Goal: Find specific page/section: Find specific page/section

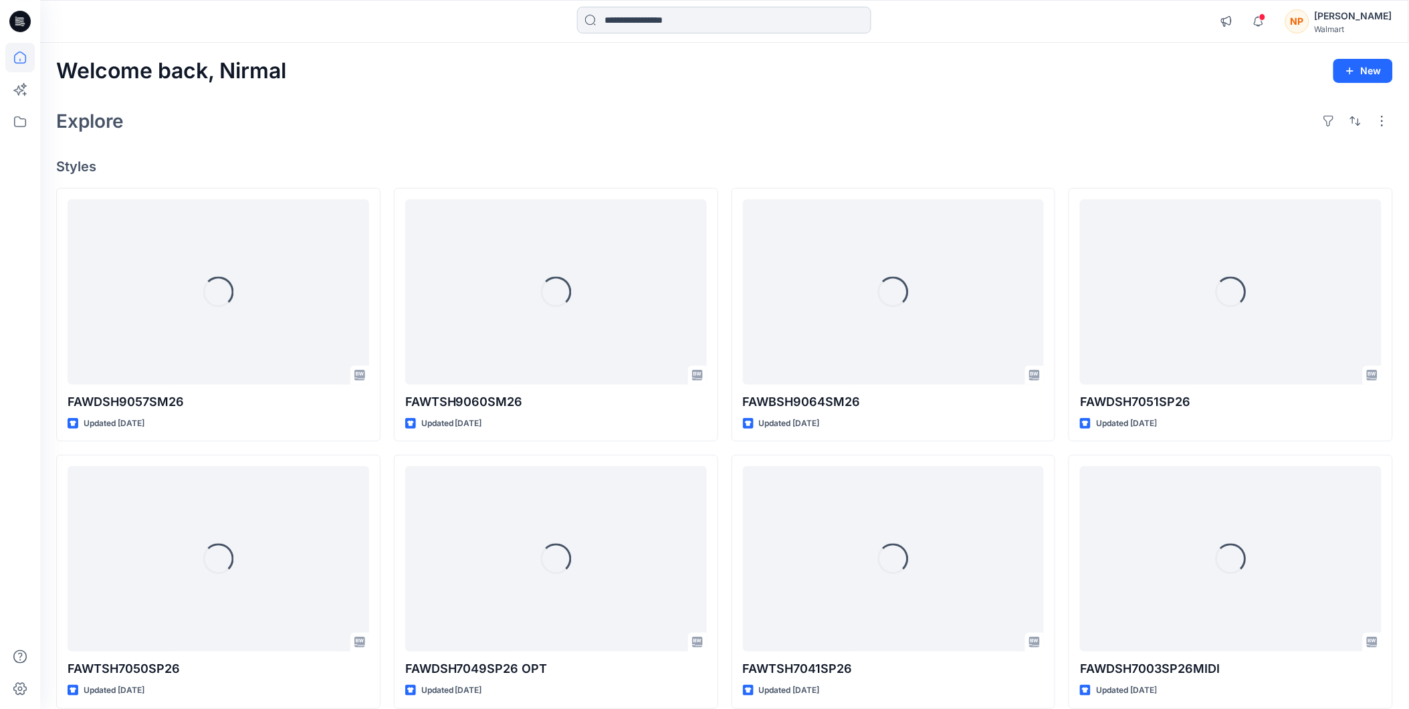
click at [645, 21] on input at bounding box center [724, 20] width 294 height 27
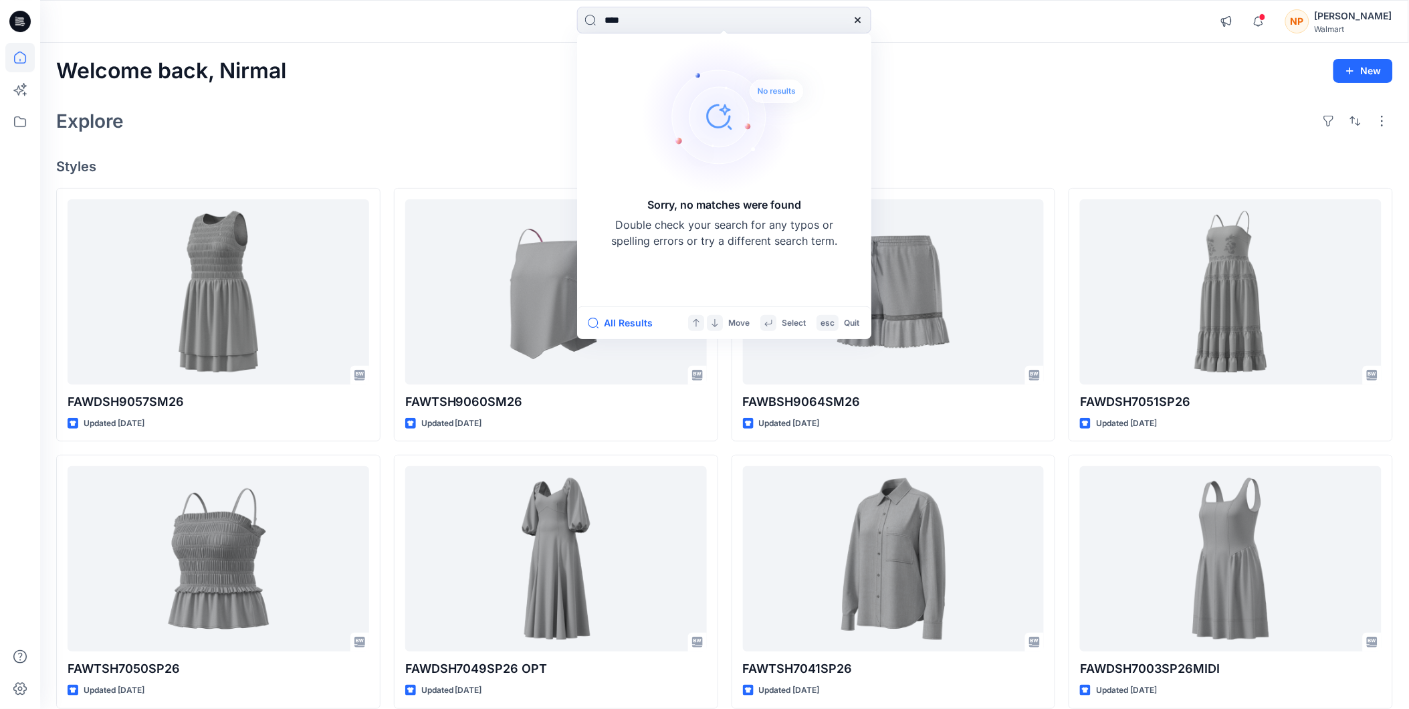
type input "****"
click at [487, 122] on div "Explore" at bounding box center [724, 121] width 1337 height 32
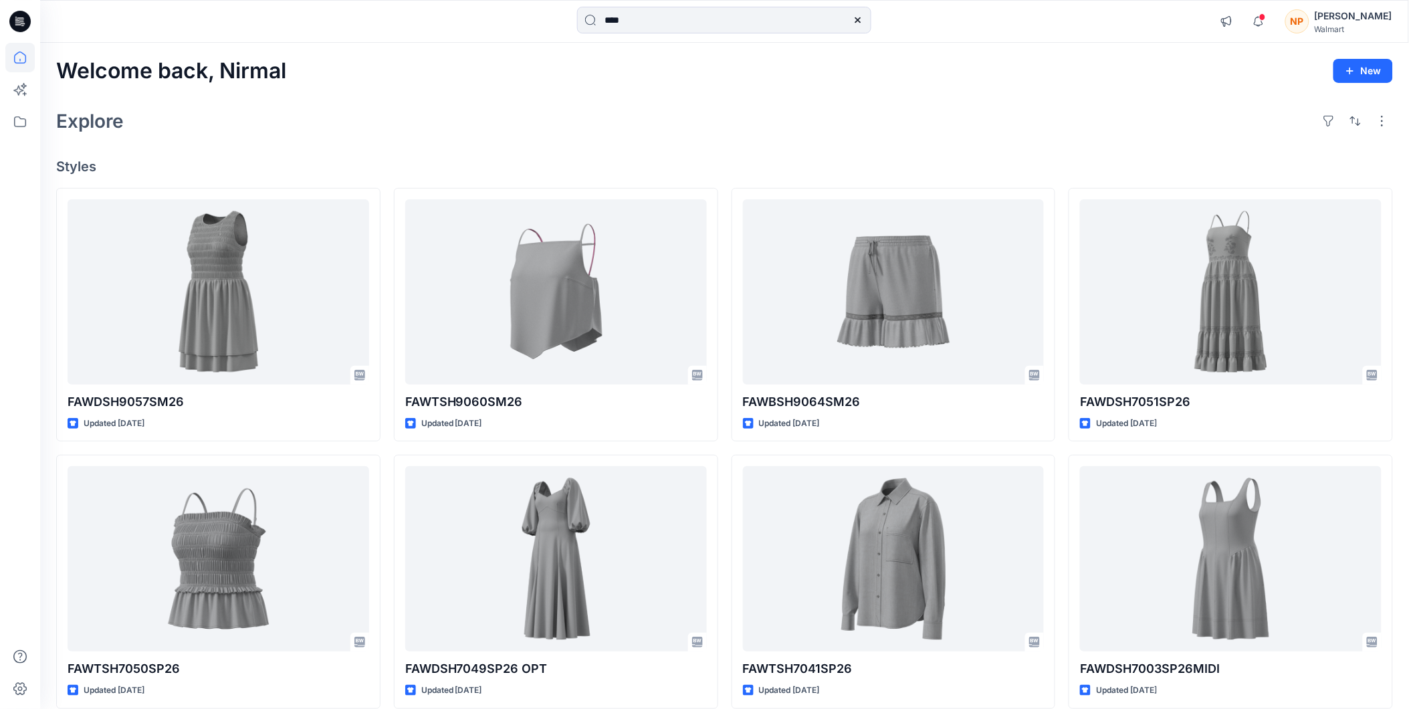
click at [1372, 15] on div "[PERSON_NAME]" at bounding box center [1354, 16] width 78 height 16
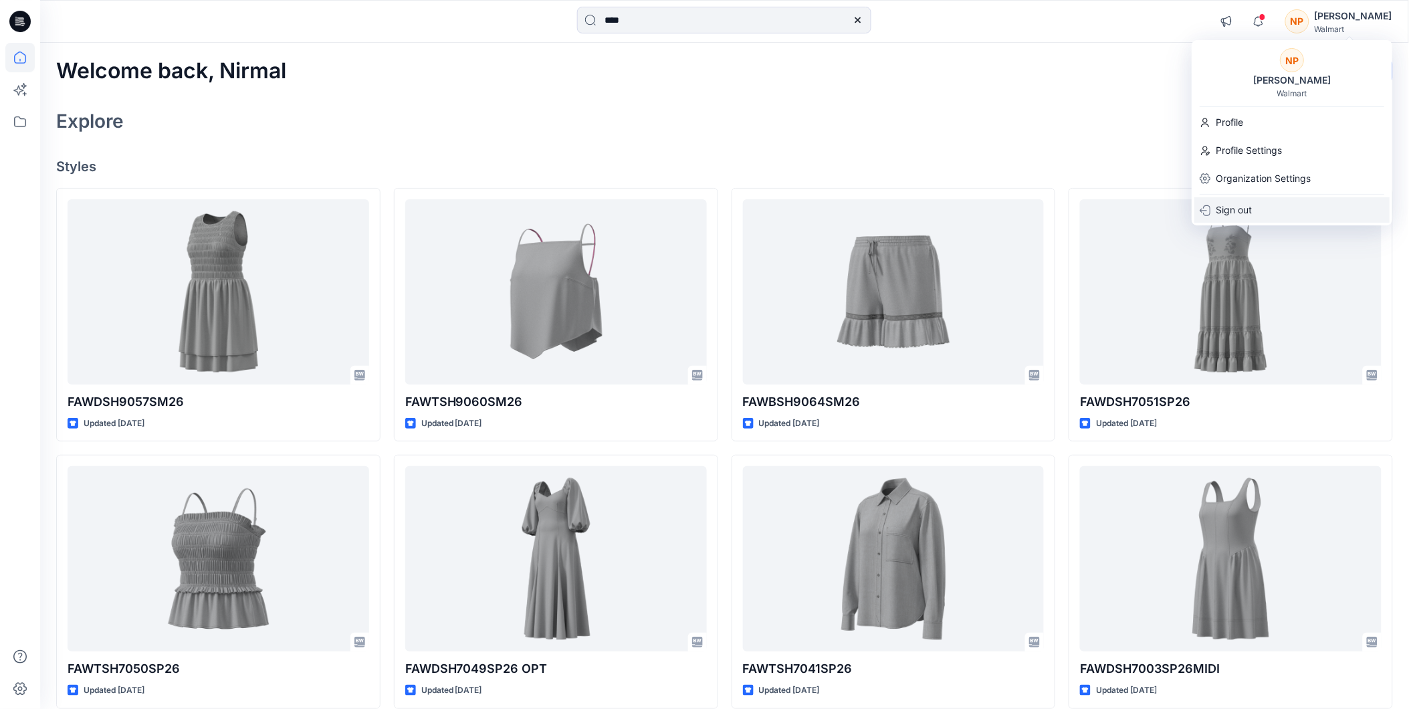
click at [1236, 209] on p "Sign out" at bounding box center [1234, 209] width 36 height 25
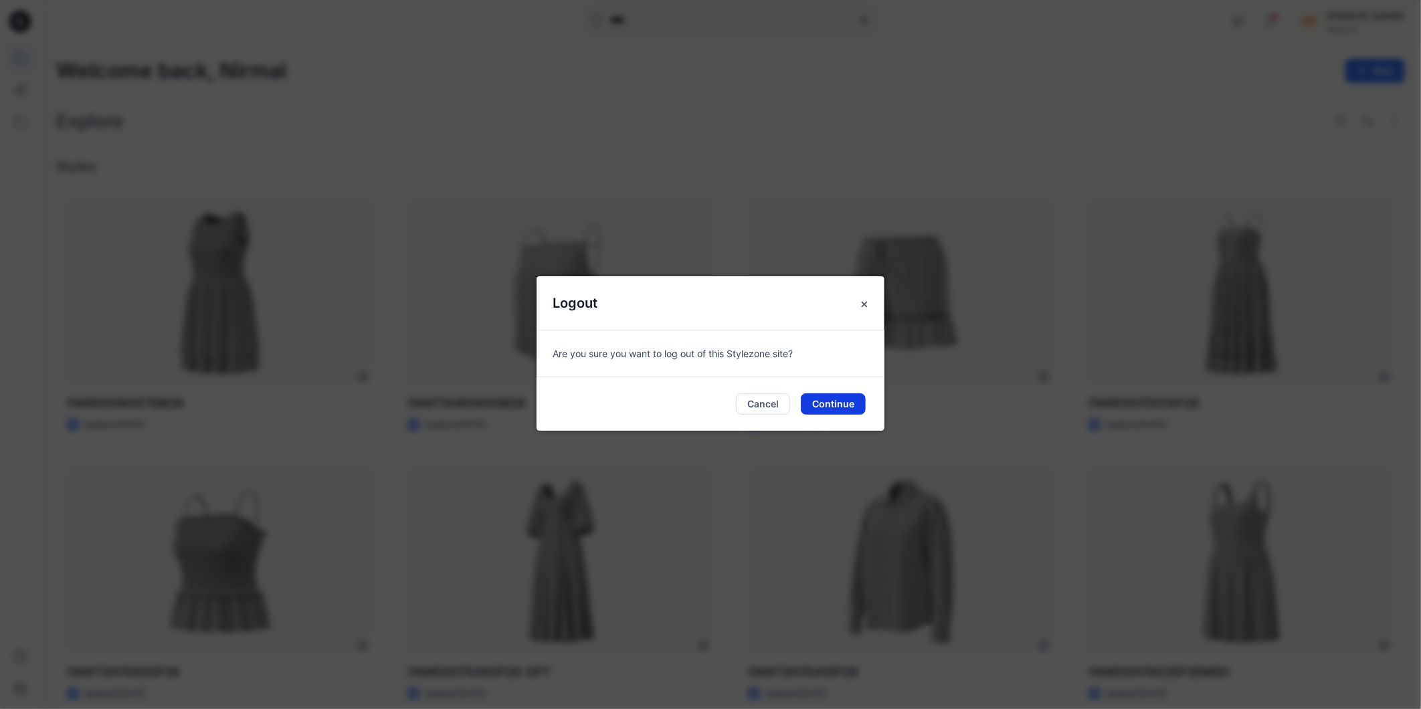
click at [841, 397] on button "Continue" at bounding box center [833, 403] width 65 height 21
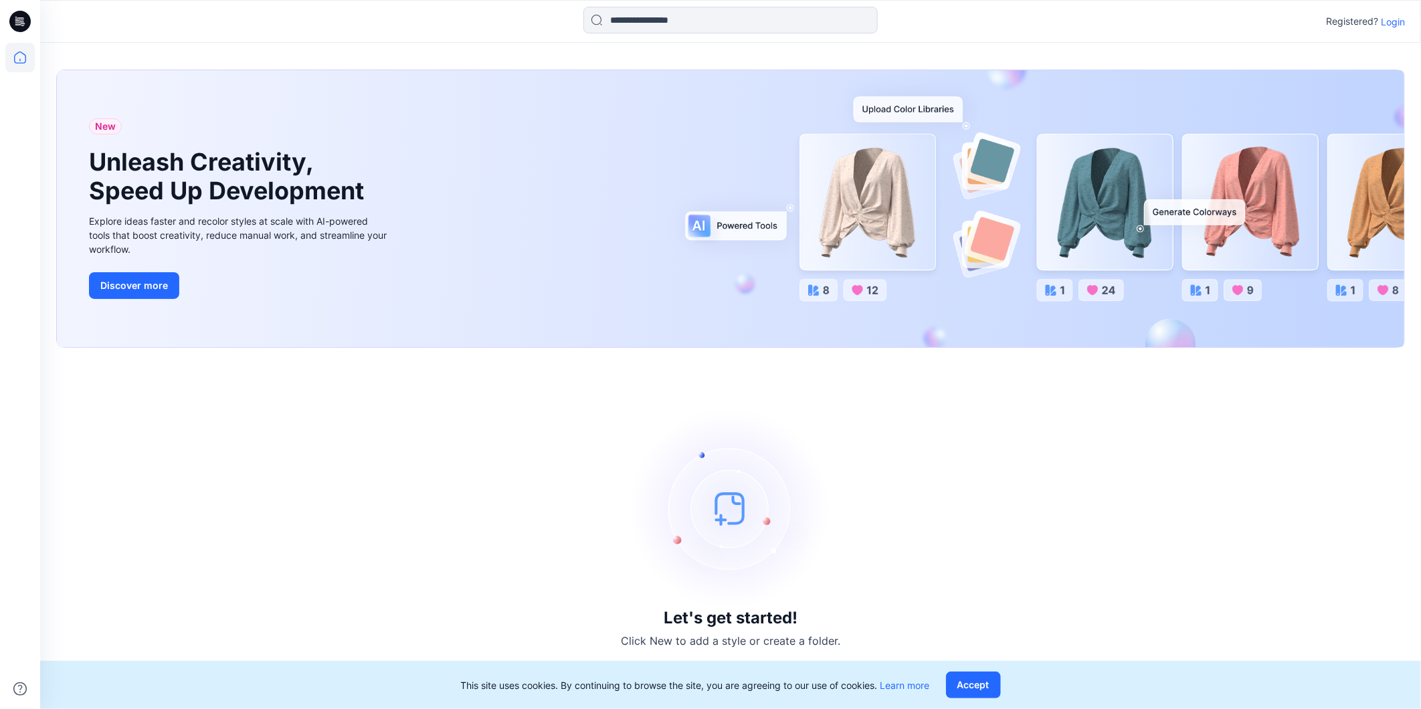
click at [1391, 25] on p "Login" at bounding box center [1393, 22] width 24 height 14
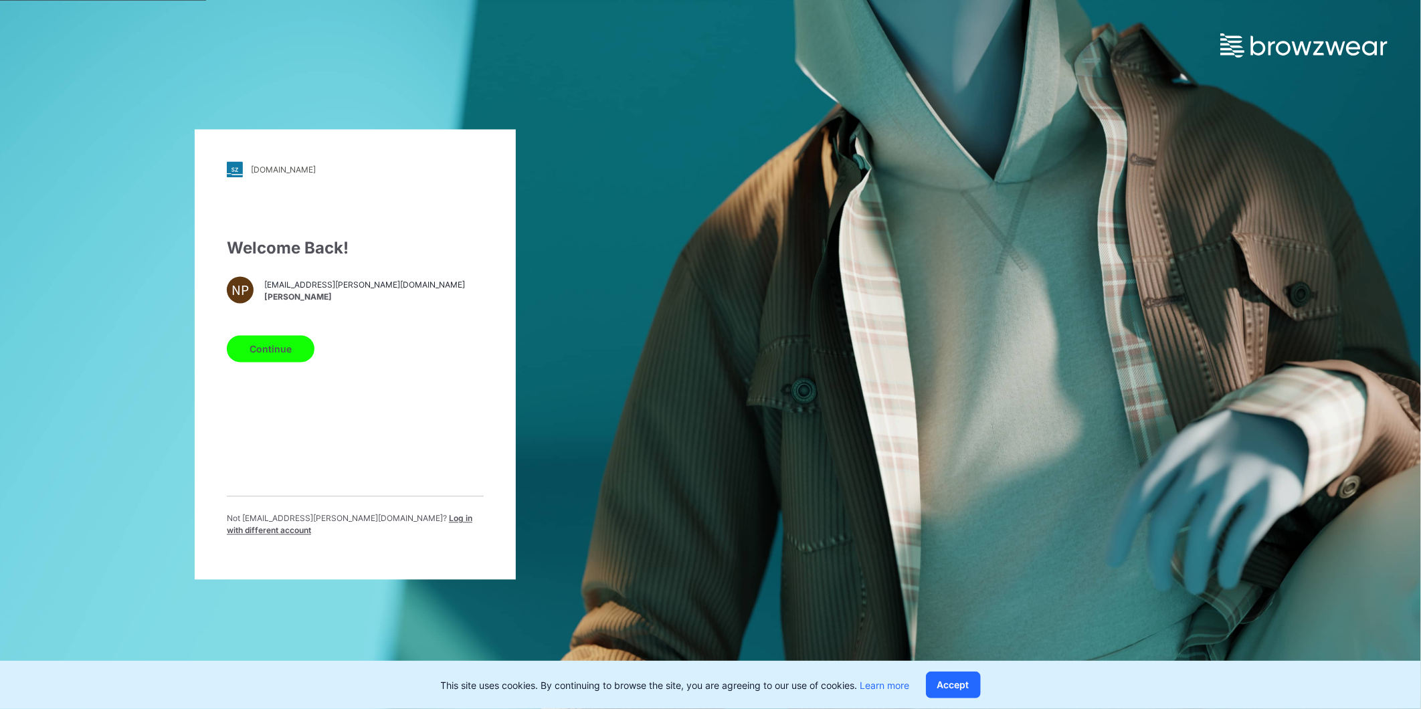
click at [385, 526] on span "Log in with different account" at bounding box center [349, 525] width 245 height 22
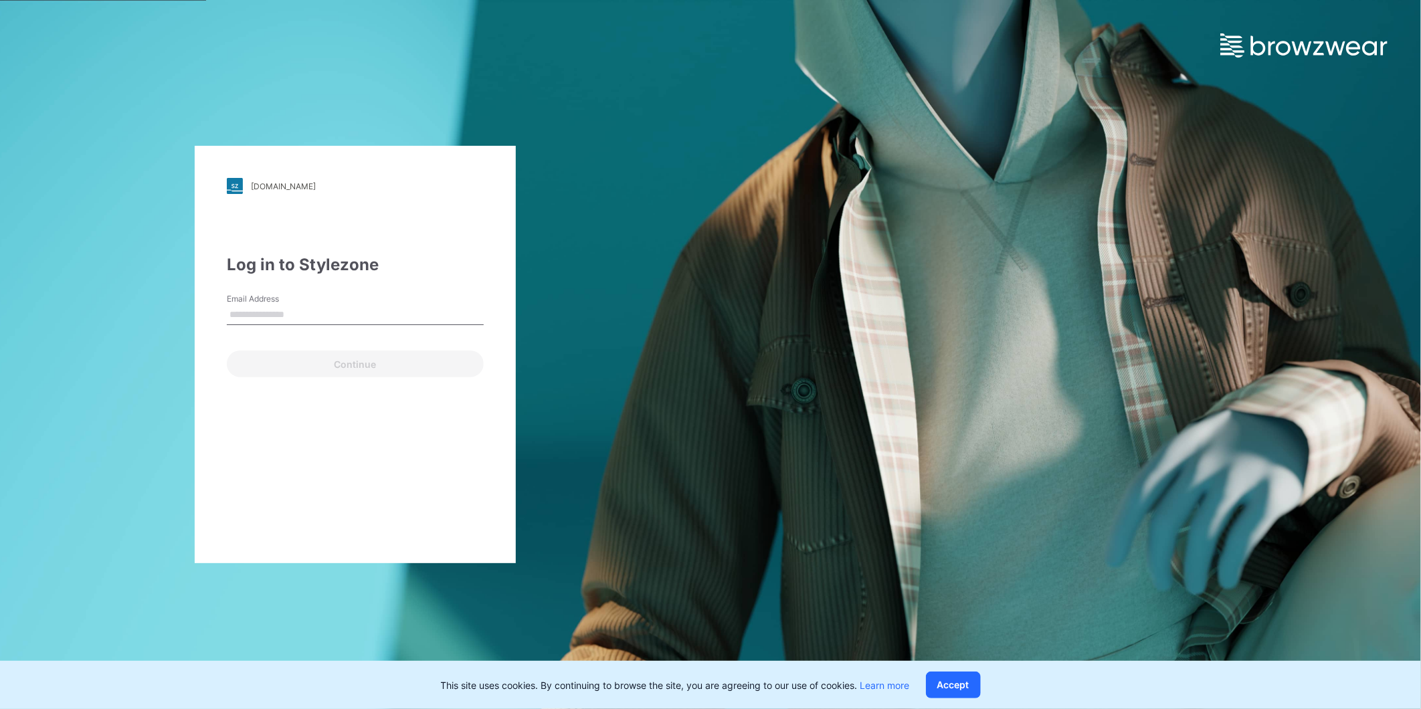
click at [305, 308] on input "Email Address" at bounding box center [355, 315] width 257 height 20
type input "**********"
click at [288, 363] on button "Continue" at bounding box center [355, 363] width 257 height 27
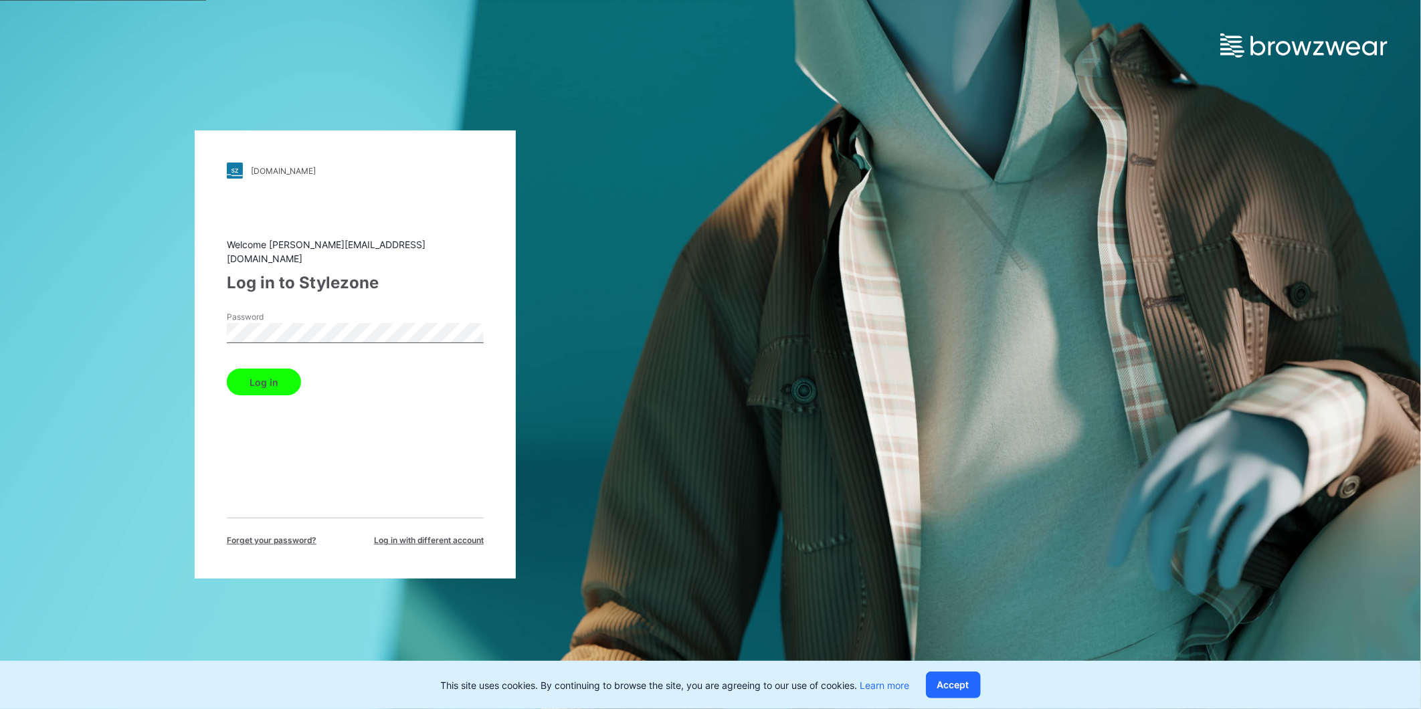
click at [254, 370] on button "Log in" at bounding box center [264, 382] width 74 height 27
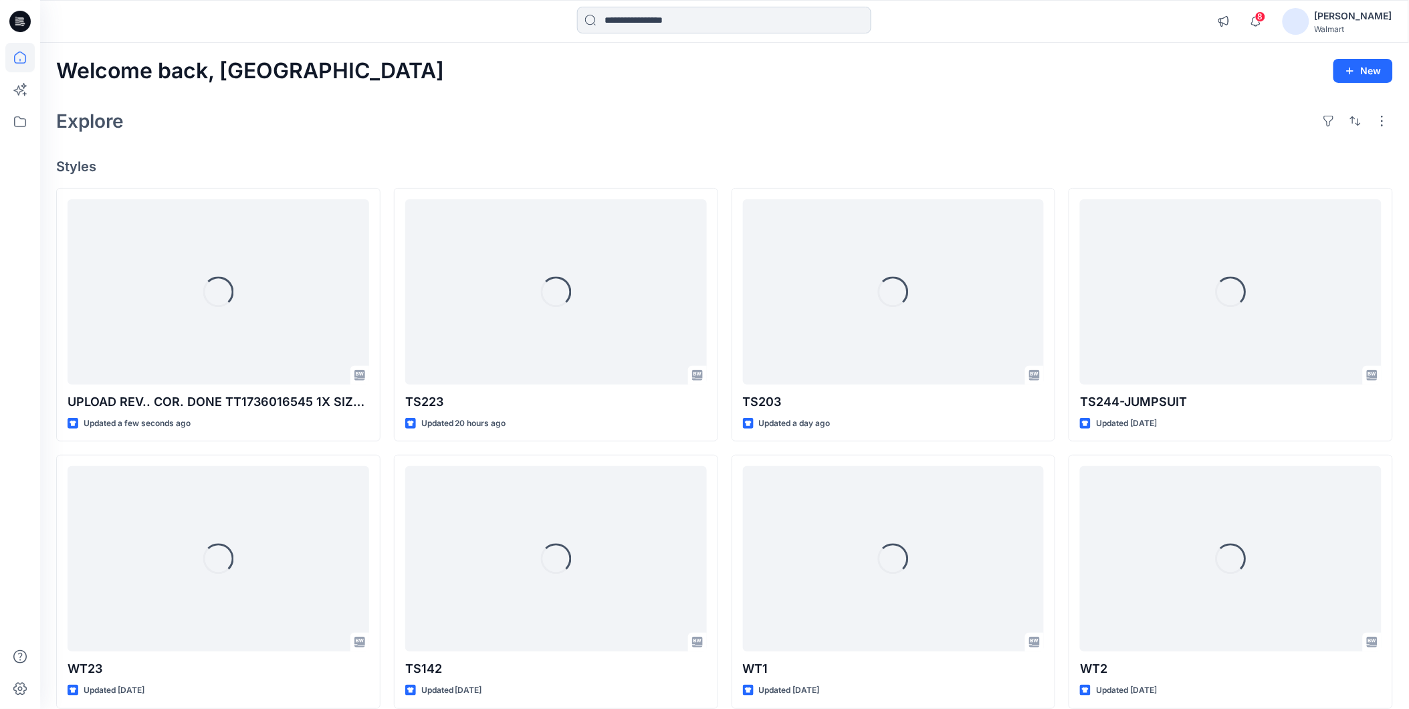
click at [637, 21] on input at bounding box center [724, 20] width 294 height 27
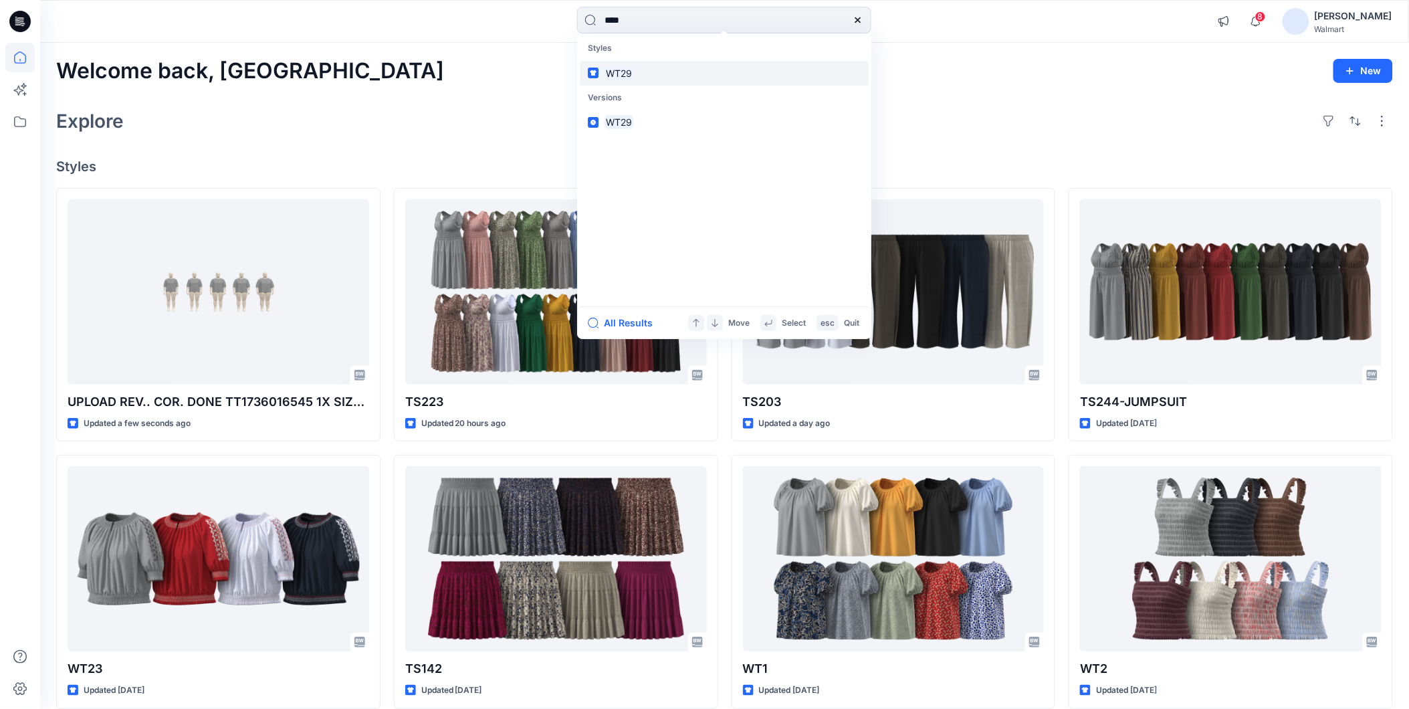
type input "****"
click at [623, 72] on mark "WT29" at bounding box center [619, 73] width 30 height 15
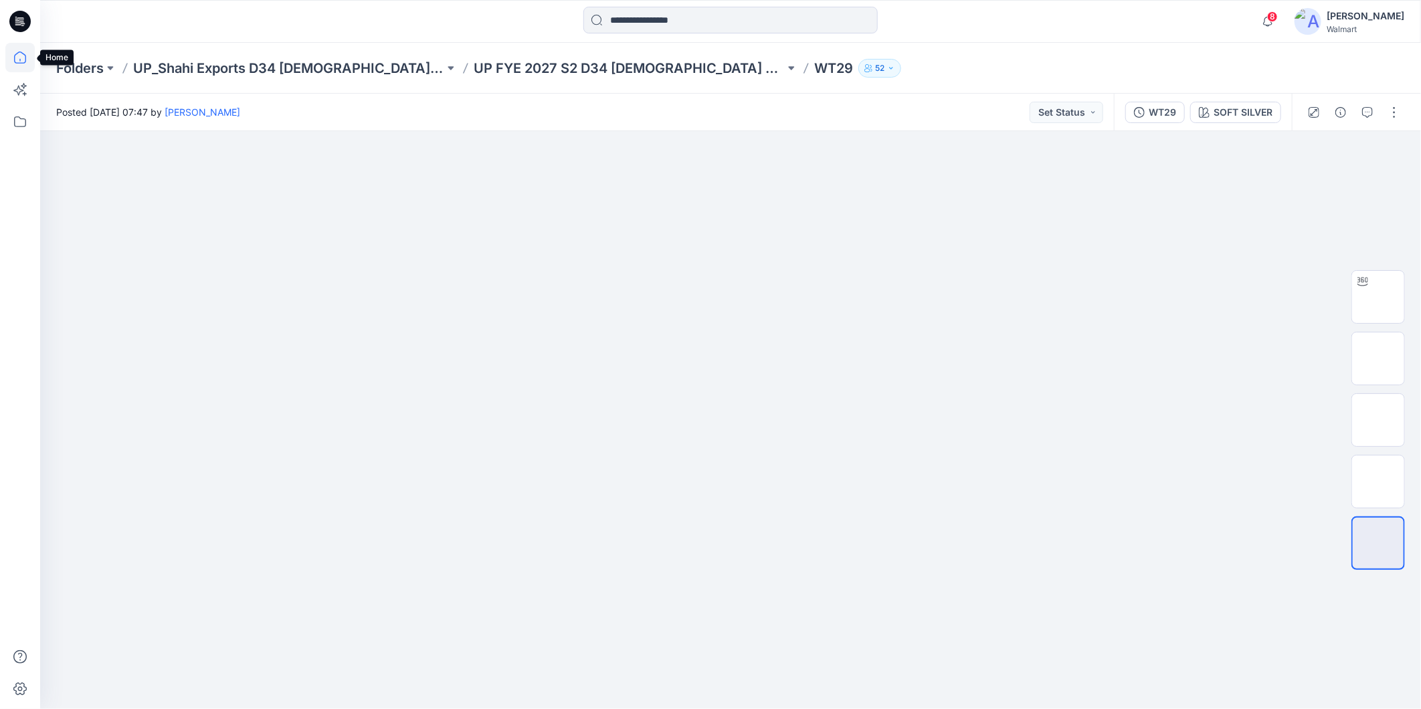
click at [17, 59] on icon at bounding box center [19, 57] width 29 height 29
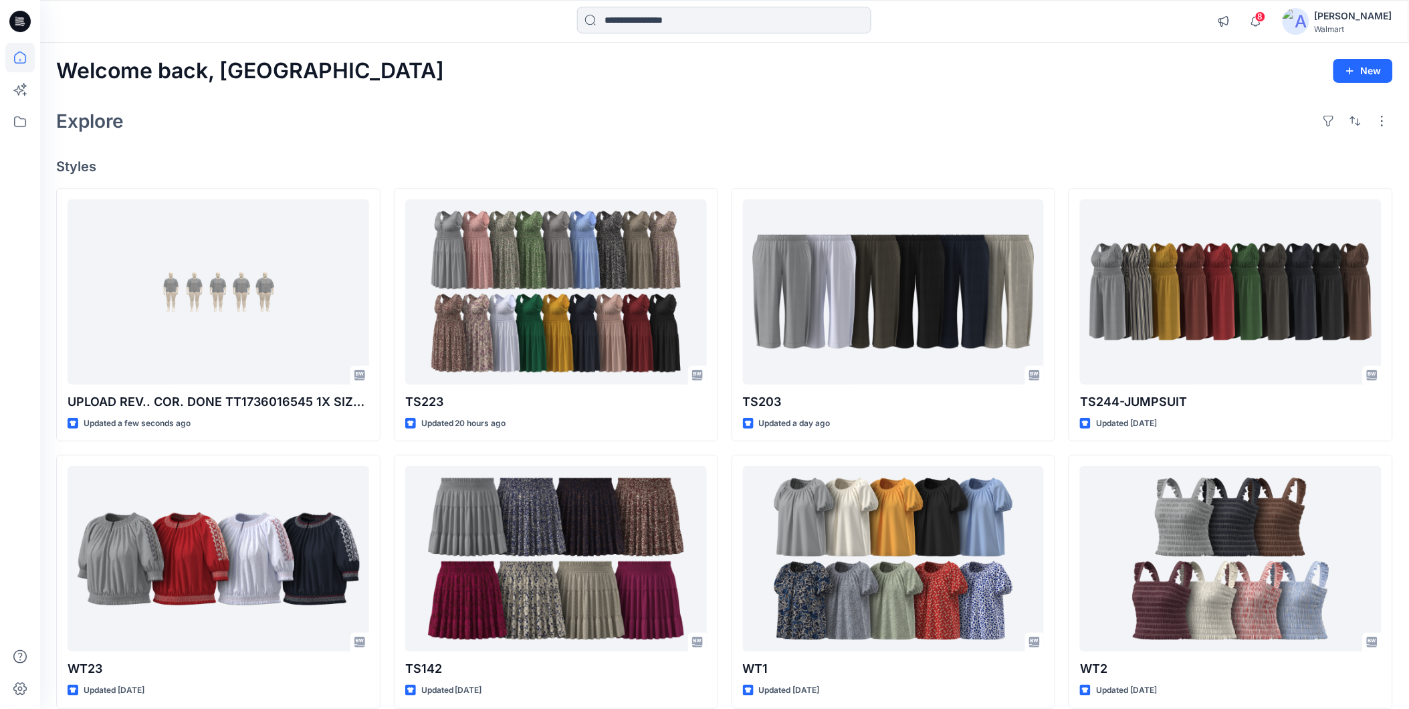
click at [662, 23] on input at bounding box center [724, 20] width 294 height 27
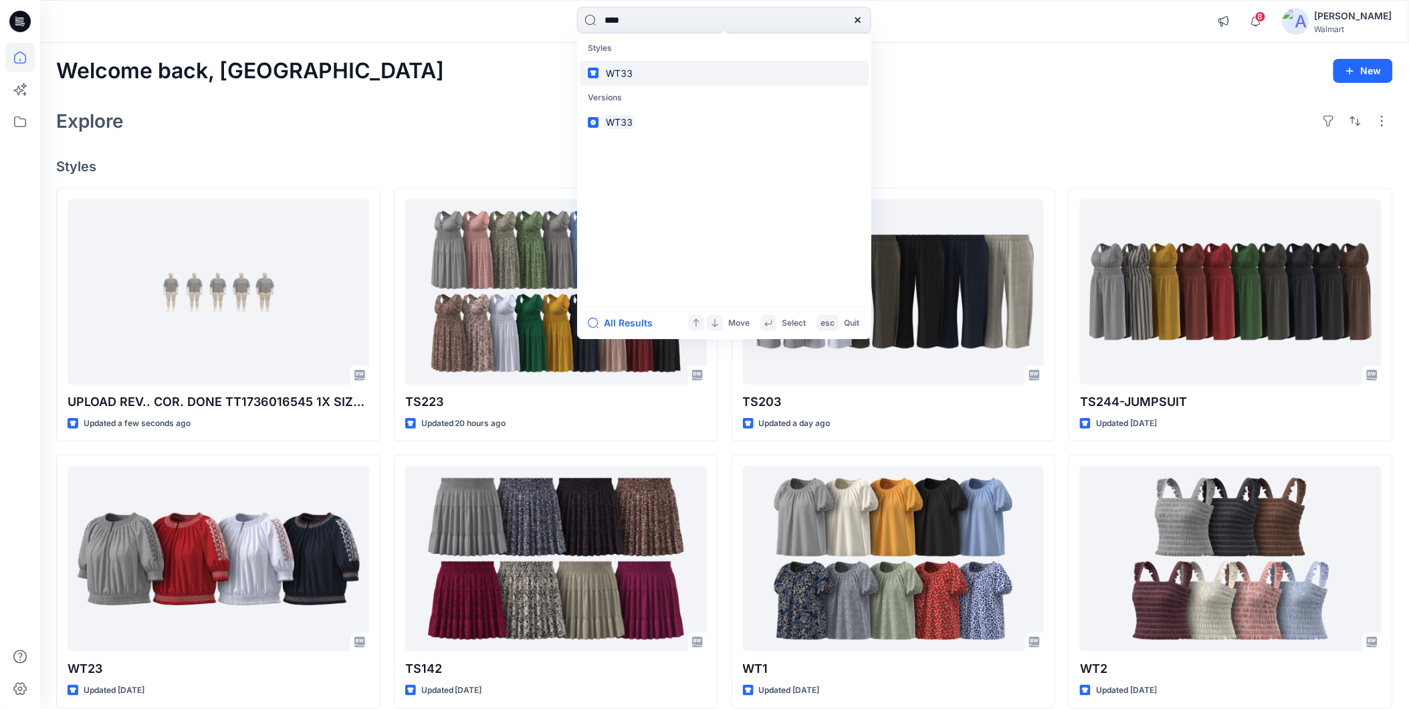
type input "****"
click at [627, 71] on mark "WT33" at bounding box center [619, 73] width 31 height 15
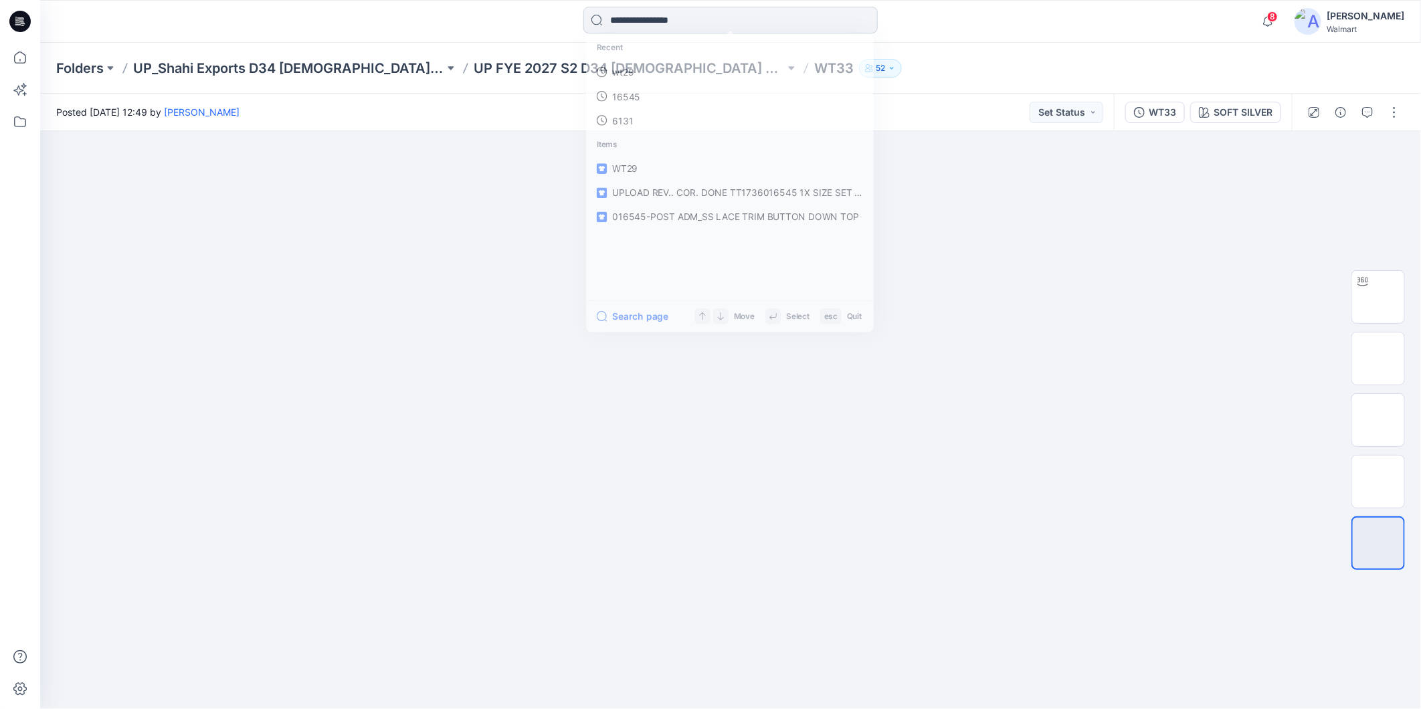
click at [662, 27] on input at bounding box center [730, 20] width 294 height 27
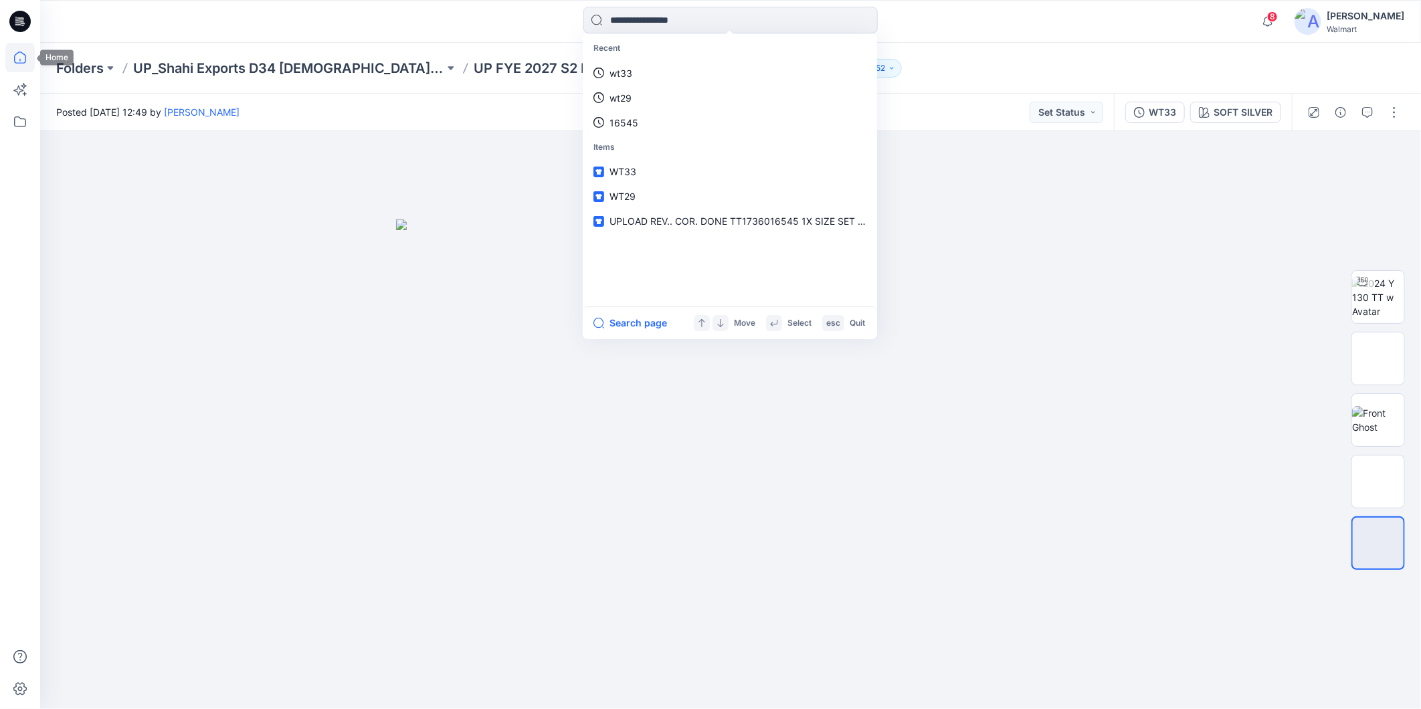
click at [17, 51] on icon at bounding box center [19, 57] width 29 height 29
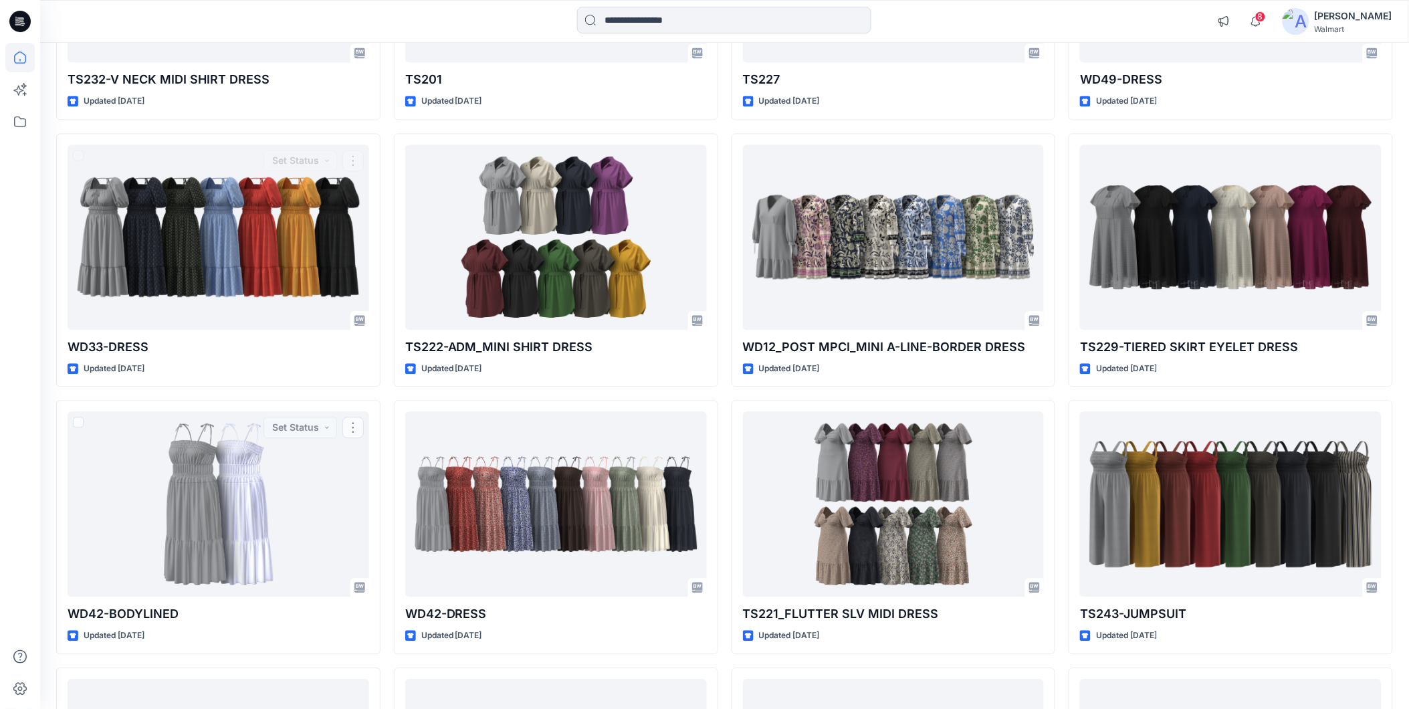
scroll to position [2663, 0]
